Goal: Information Seeking & Learning: Check status

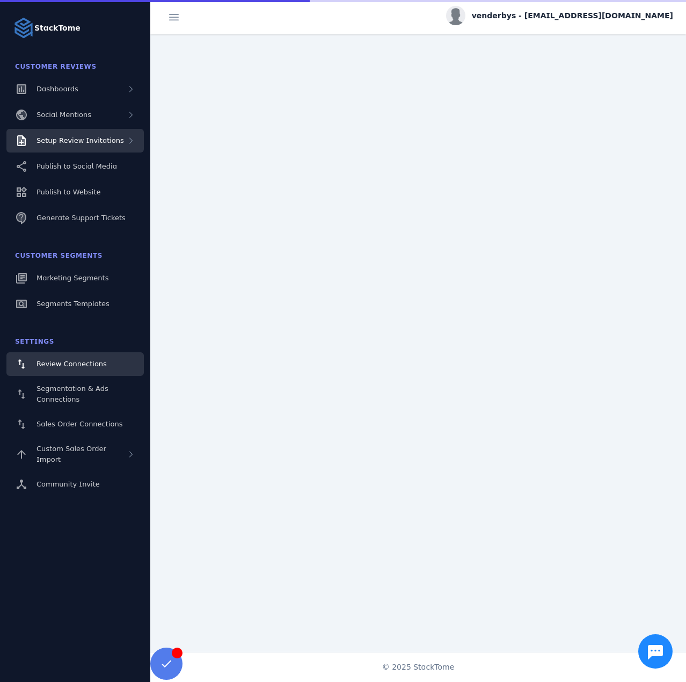
click at [76, 143] on span "Setup Review Invitations" at bounding box center [81, 140] width 88 height 8
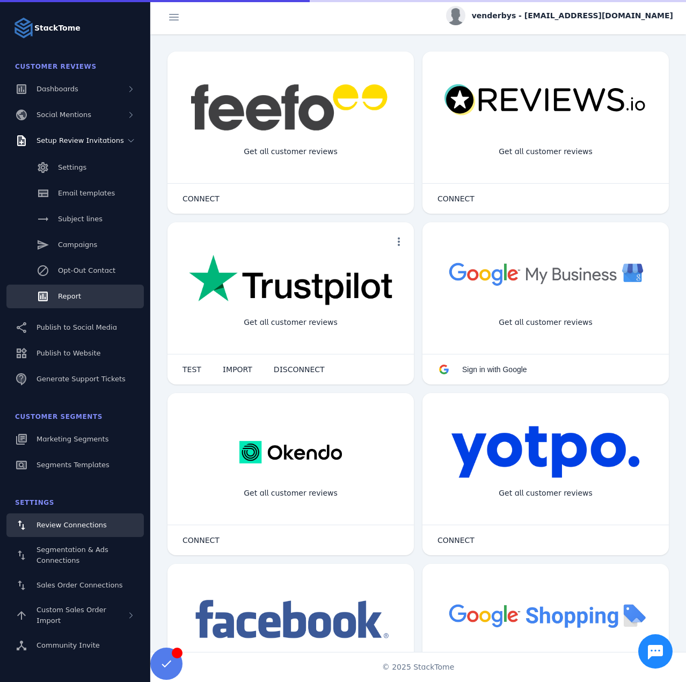
click at [86, 293] on link "Report" at bounding box center [74, 297] width 137 height 24
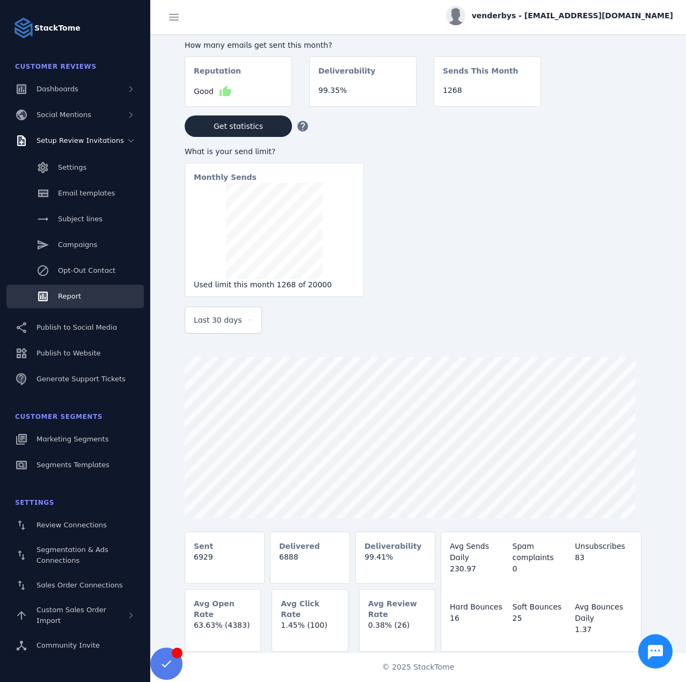
click at [234, 325] on span "Last 30 days" at bounding box center [218, 320] width 48 height 13
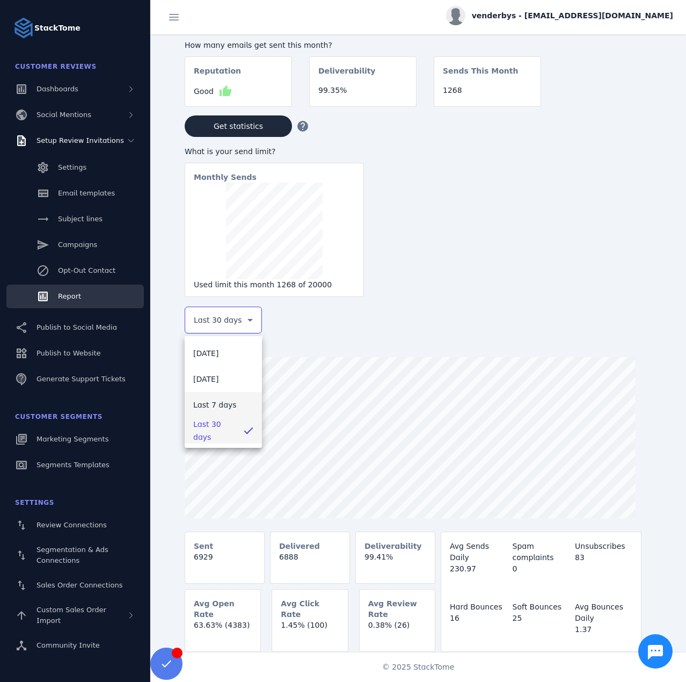
click at [222, 402] on span "Last 7 days" at bounding box center [214, 404] width 43 height 13
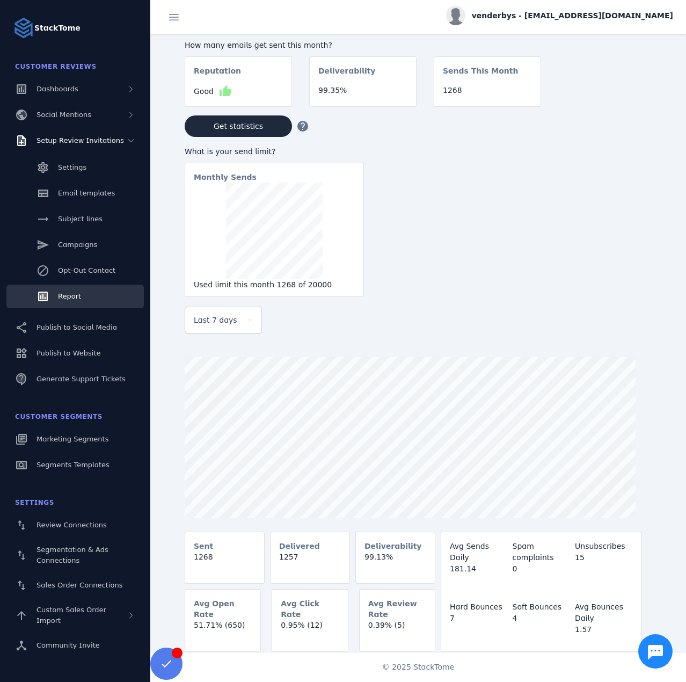
click at [563, 19] on span "venderbys - cs_venderbys@stacktome.com" at bounding box center [572, 15] width 201 height 11
click at [623, 101] on button "Sign out" at bounding box center [634, 104] width 77 height 26
